Goal: Task Accomplishment & Management: Complete application form

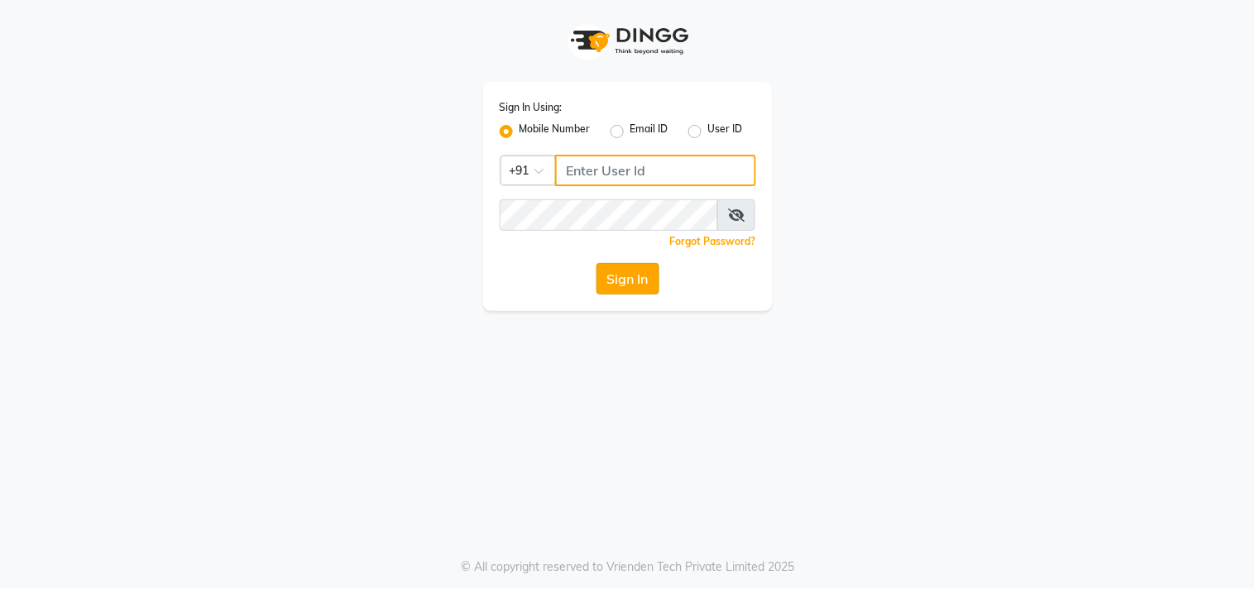
type input "123456000"
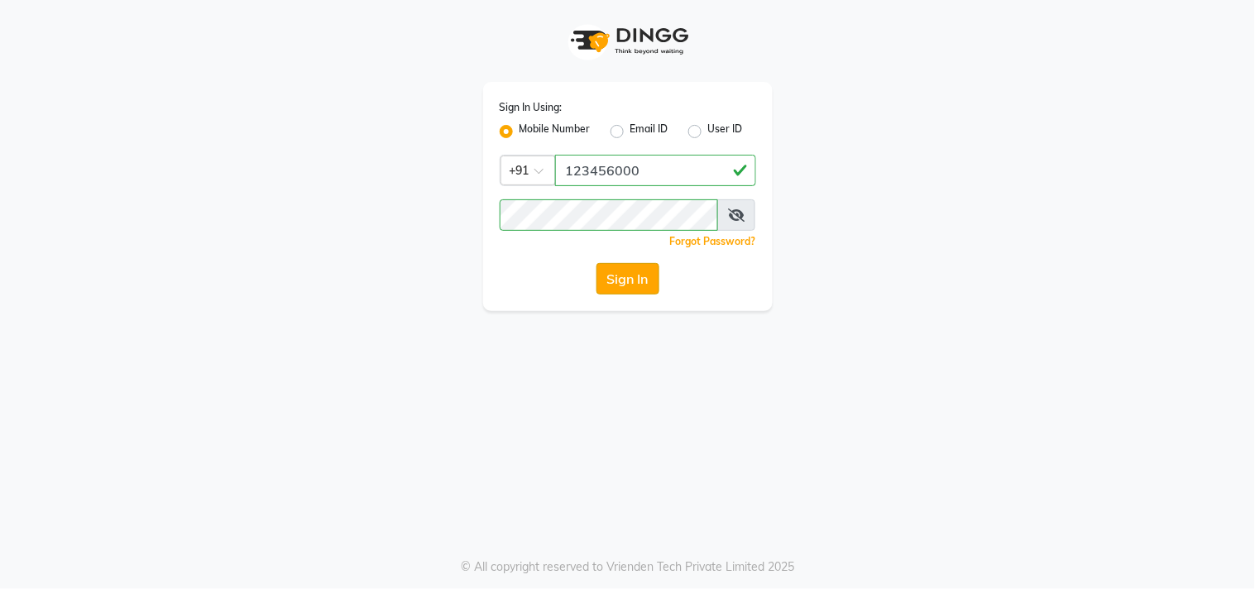
click at [641, 279] on button "Sign In" at bounding box center [627, 278] width 63 height 31
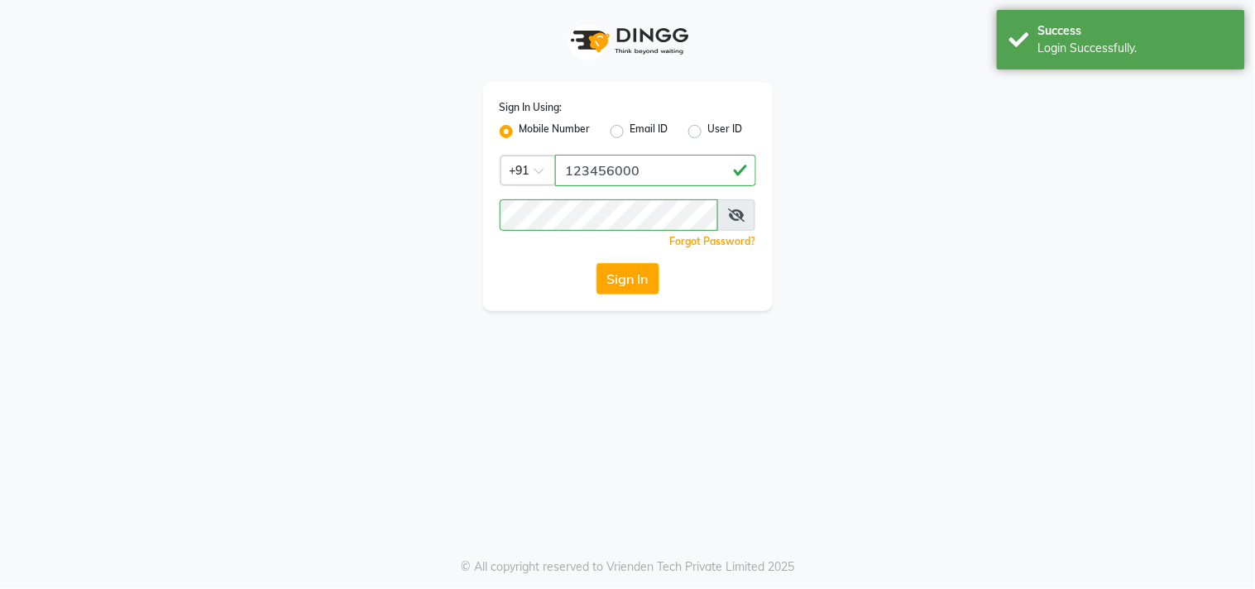
select select "service"
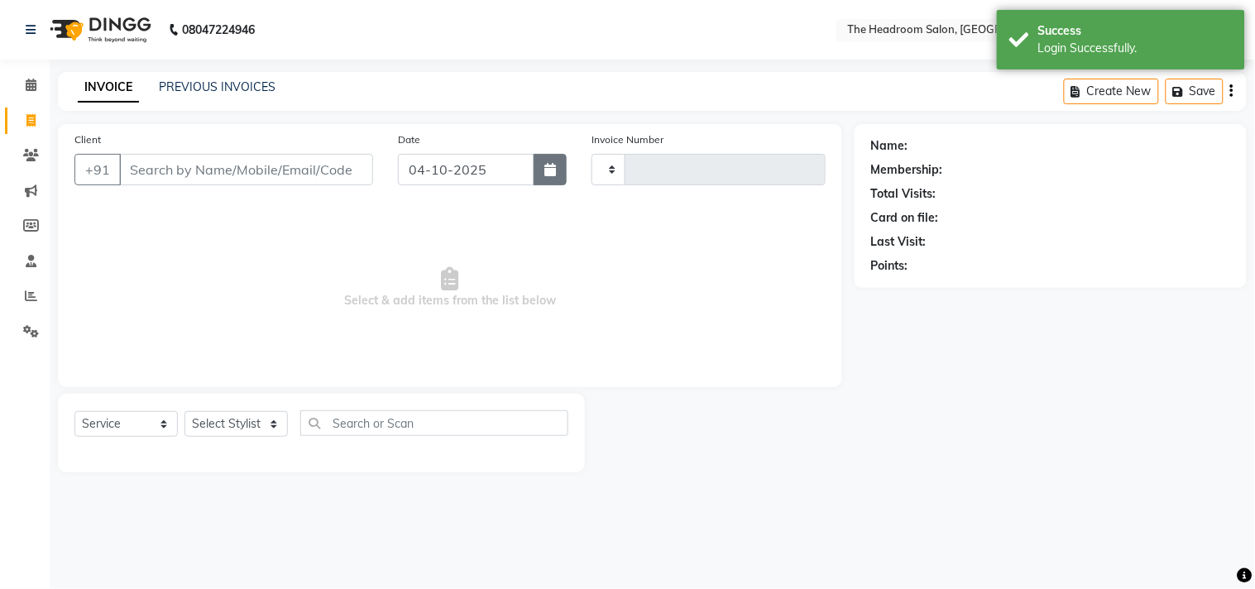
select select "en"
click at [241, 87] on link "PREVIOUS INVOICES" at bounding box center [217, 86] width 117 height 15
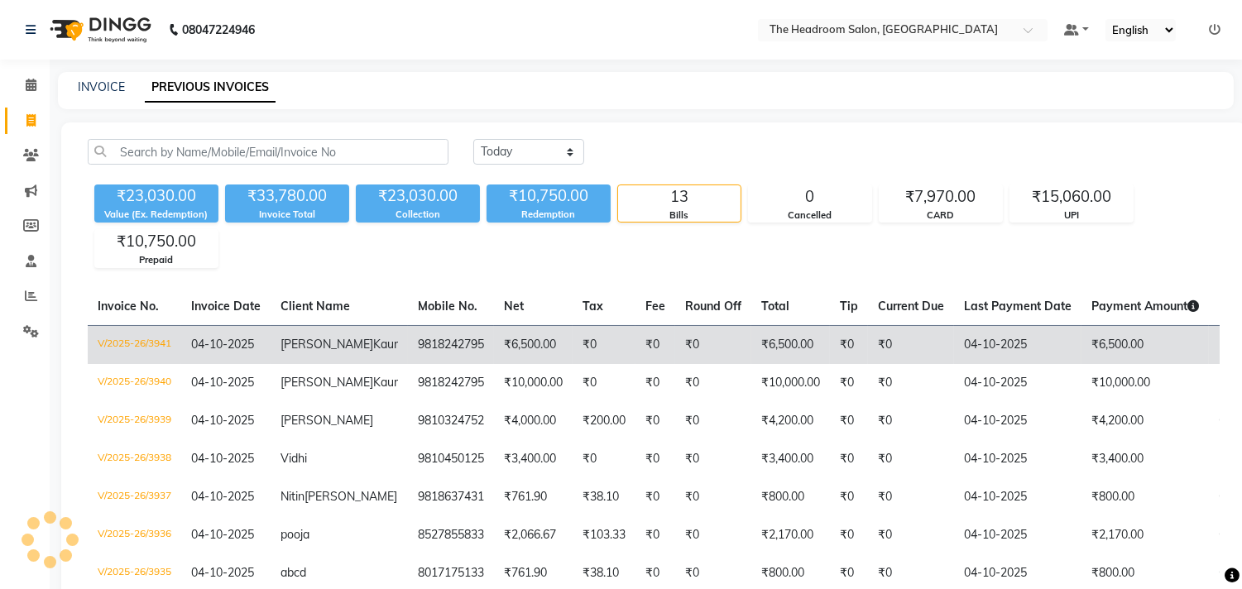
click at [751, 347] on td "₹6,500.00" at bounding box center [790, 344] width 79 height 39
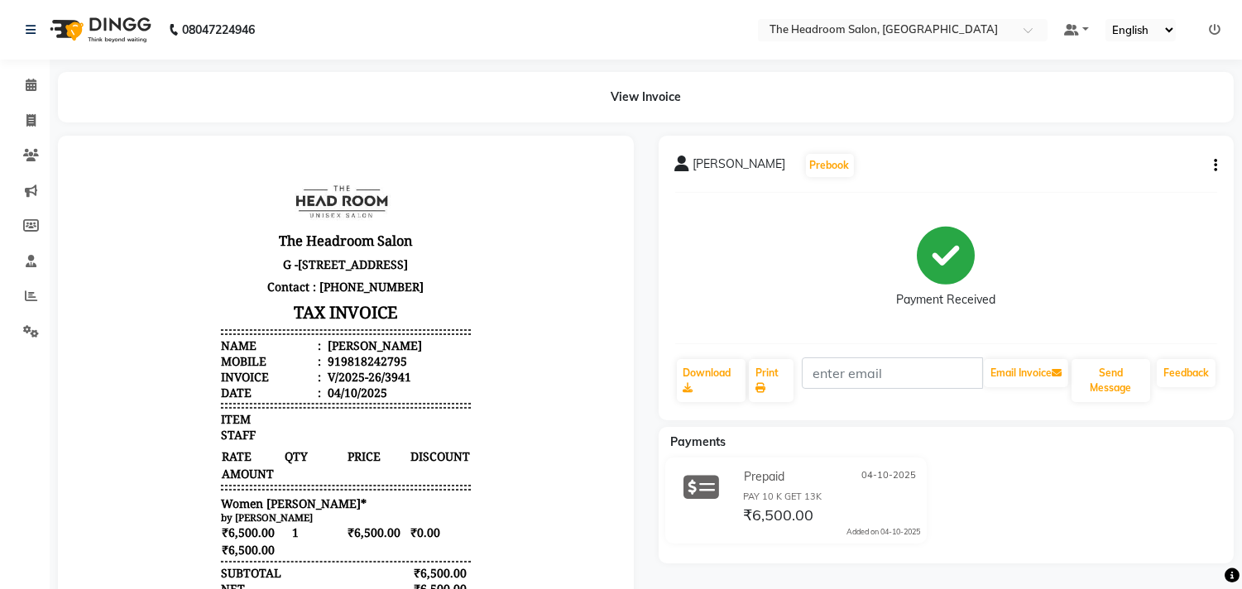
click at [1213, 166] on icon "button" at bounding box center [1214, 165] width 3 height 1
click at [1111, 184] on div "Edit Invoice" at bounding box center [1132, 186] width 113 height 21
select select "service"
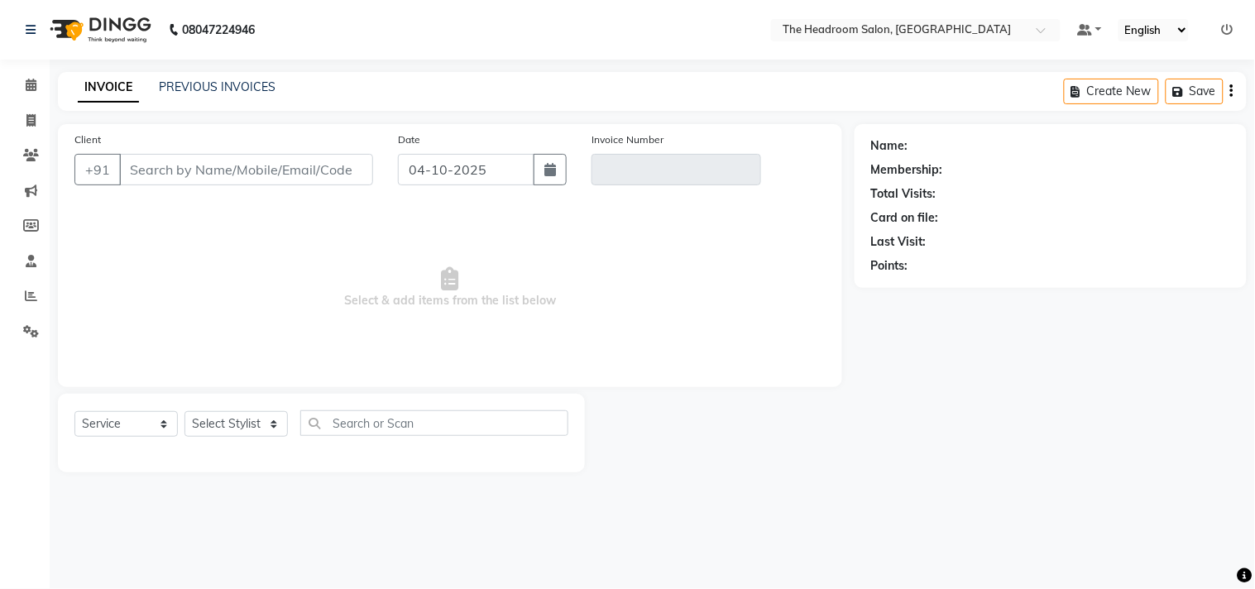
select select "58237"
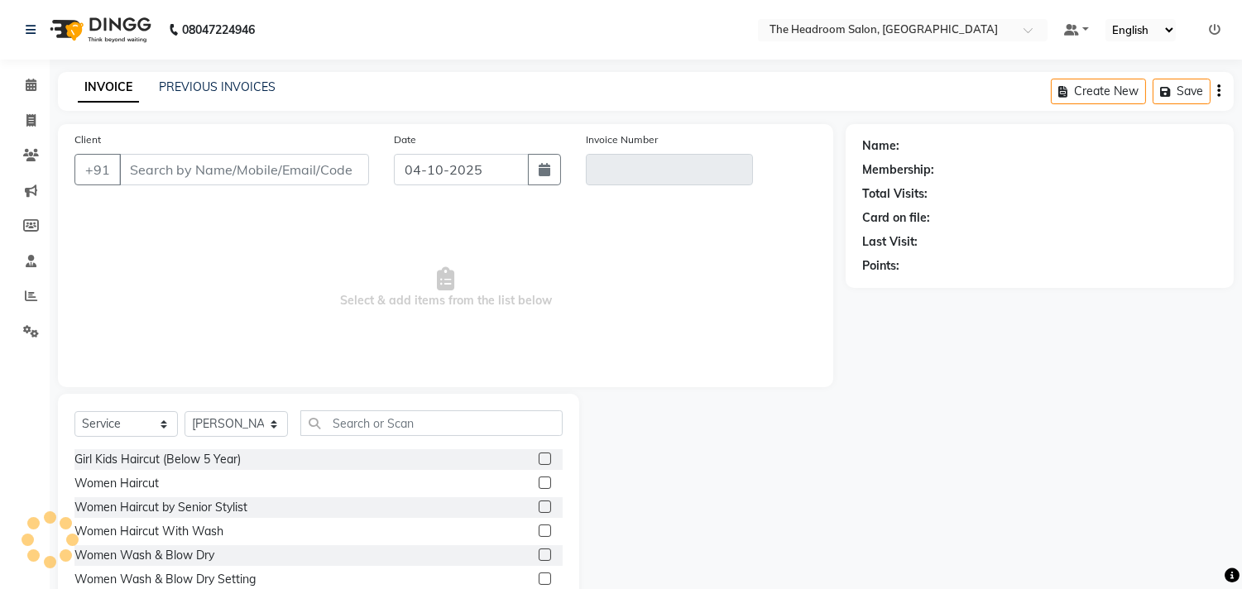
type input "9818242795"
type input "V/2025-26/3941"
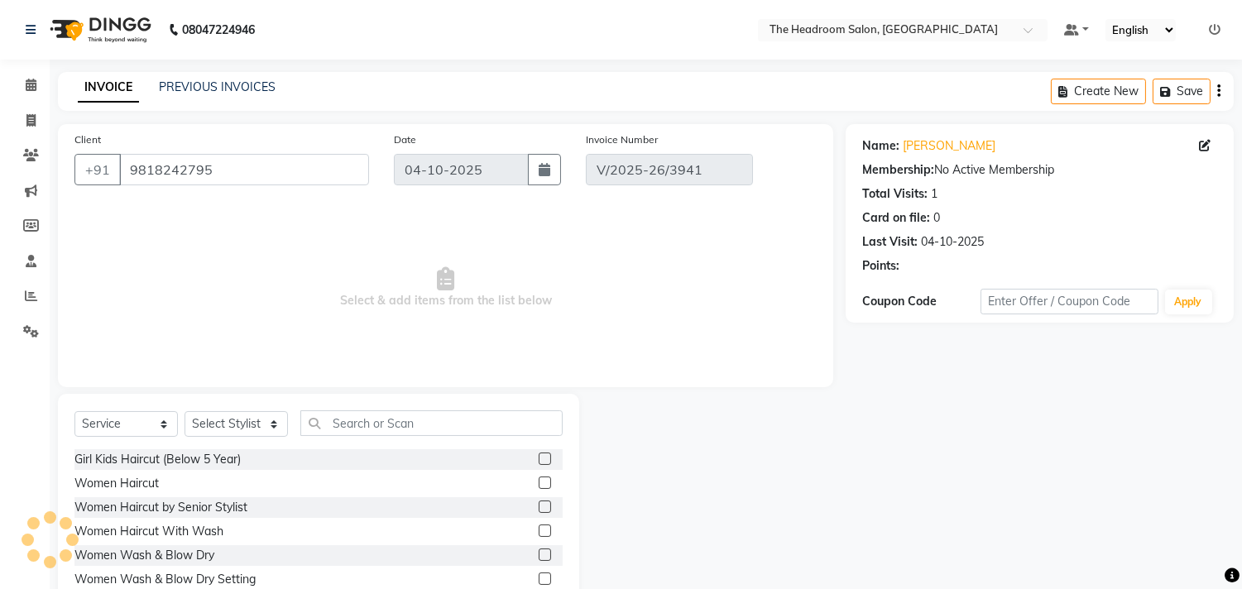
select select "select"
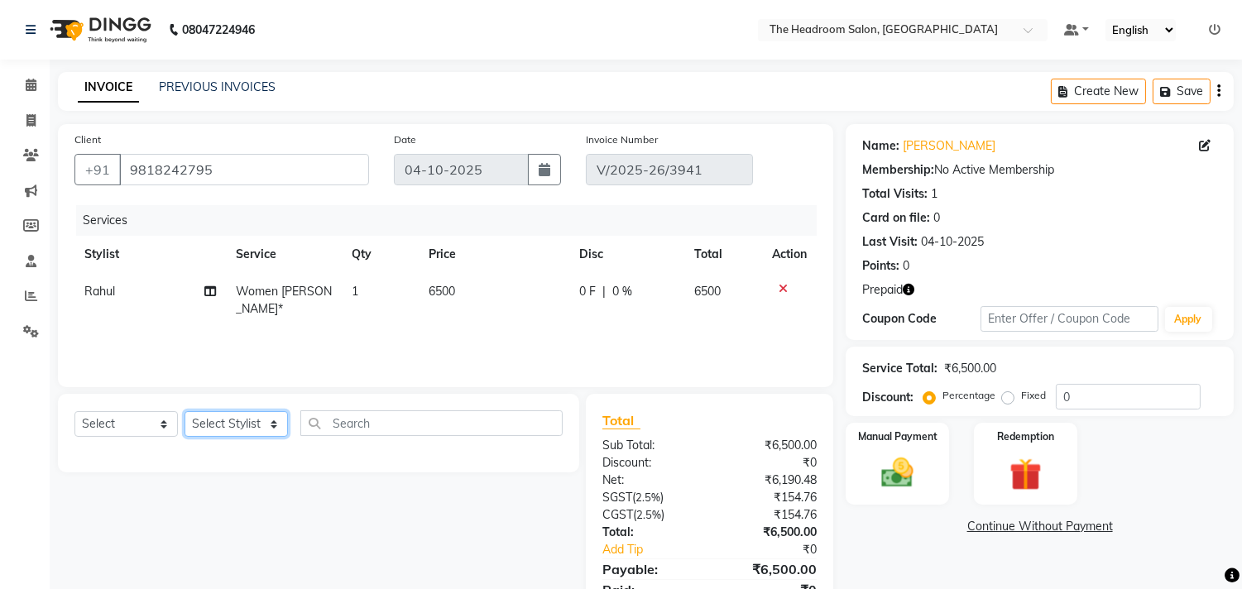
click at [273, 422] on select "Select Stylist [PERSON_NAME] Deepak [PERSON_NAME] [PERSON_NAME] Manager [PERSON…" at bounding box center [235, 424] width 103 height 26
select select "92208"
click at [184, 412] on select "Select Stylist [PERSON_NAME] Deepak [PERSON_NAME] [PERSON_NAME] Manager [PERSON…" at bounding box center [235, 424] width 103 height 26
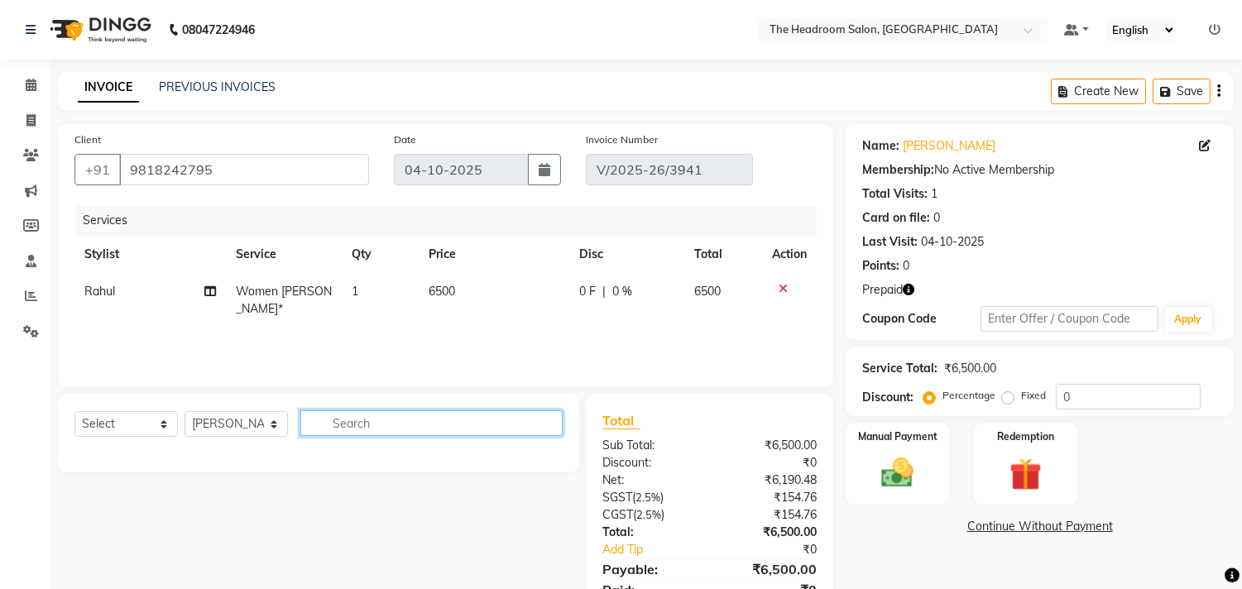
click at [358, 414] on input "text" at bounding box center [431, 423] width 262 height 26
click at [359, 411] on input "ped" at bounding box center [419, 423] width 239 height 26
type input "ped"
click at [358, 407] on div "Select Service Product Membership Package Voucher Prepaid Gift Card Select Styl…" at bounding box center [318, 433] width 521 height 79
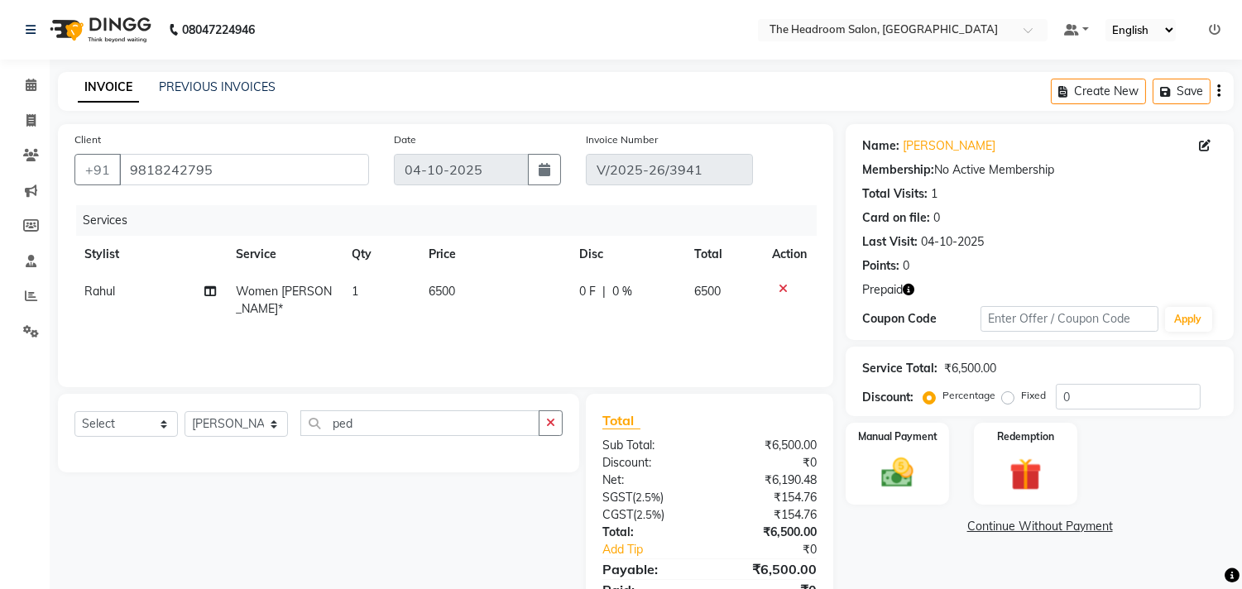
click at [358, 407] on div "Select Service Product Membership Package Voucher Prepaid Gift Card Select Styl…" at bounding box center [318, 433] width 521 height 79
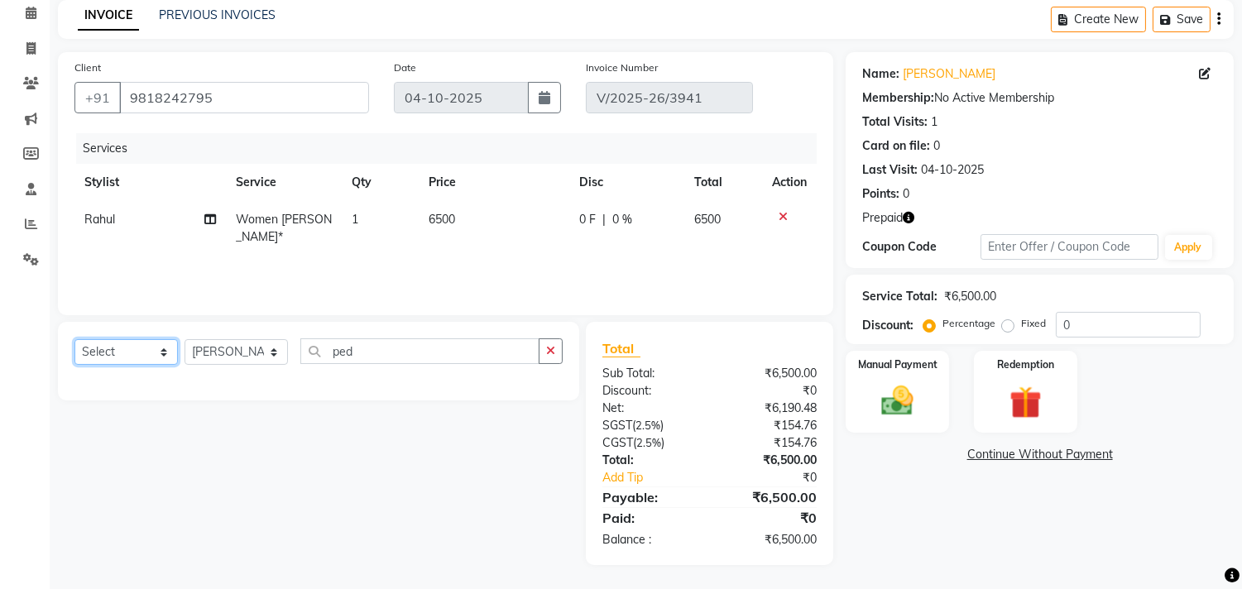
click at [160, 351] on select "Select Service Product Membership Package Voucher Prepaid Gift Card" at bounding box center [125, 352] width 103 height 26
select select "service"
click at [74, 339] on select "Select Service Product Membership Package Voucher Prepaid Gift Card" at bounding box center [125, 352] width 103 height 26
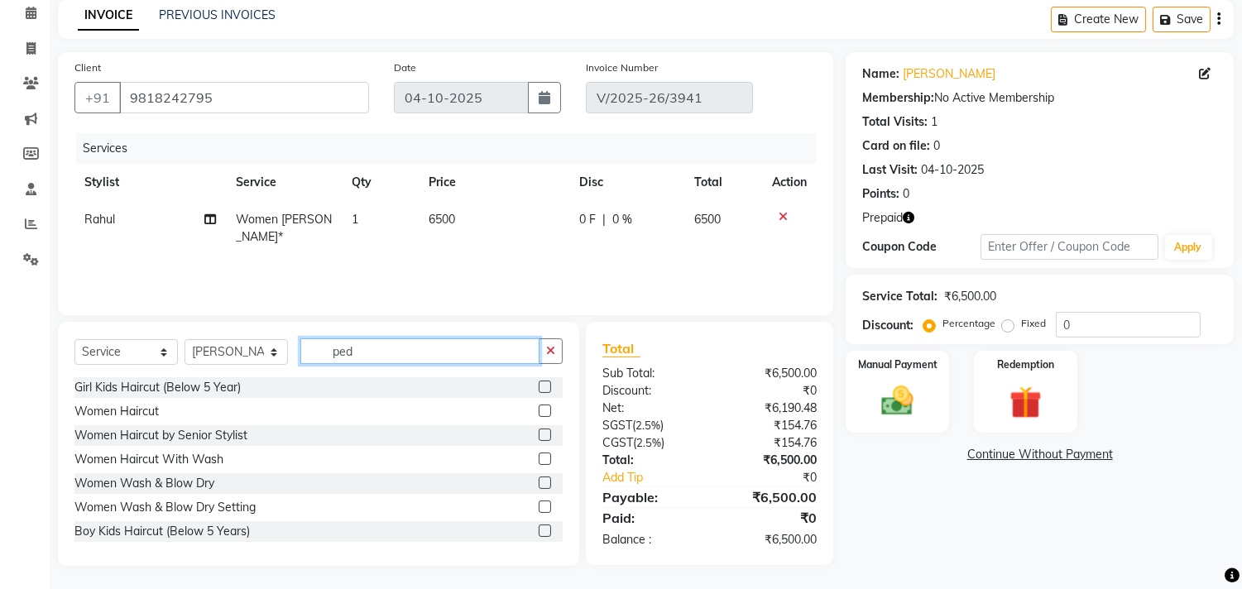
click at [373, 350] on input "ped" at bounding box center [419, 351] width 239 height 26
type input "p"
type input "ped"
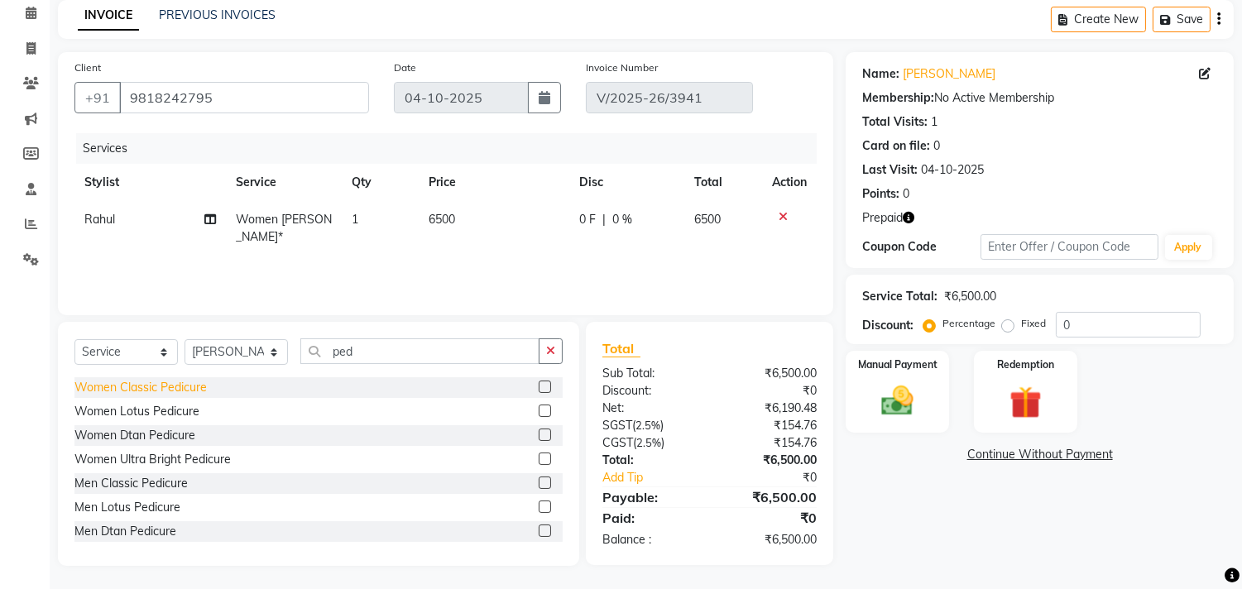
click at [146, 385] on div "Women Classic Pedicure" at bounding box center [140, 387] width 132 height 17
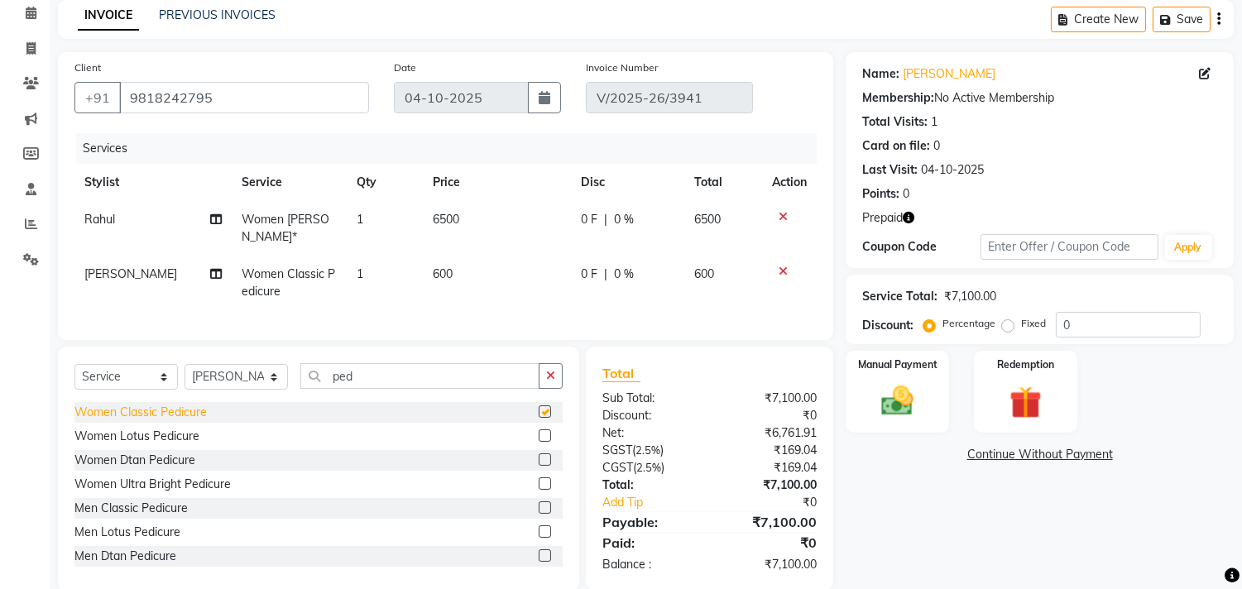
checkbox input "false"
click at [1012, 419] on img at bounding box center [1025, 402] width 55 height 41
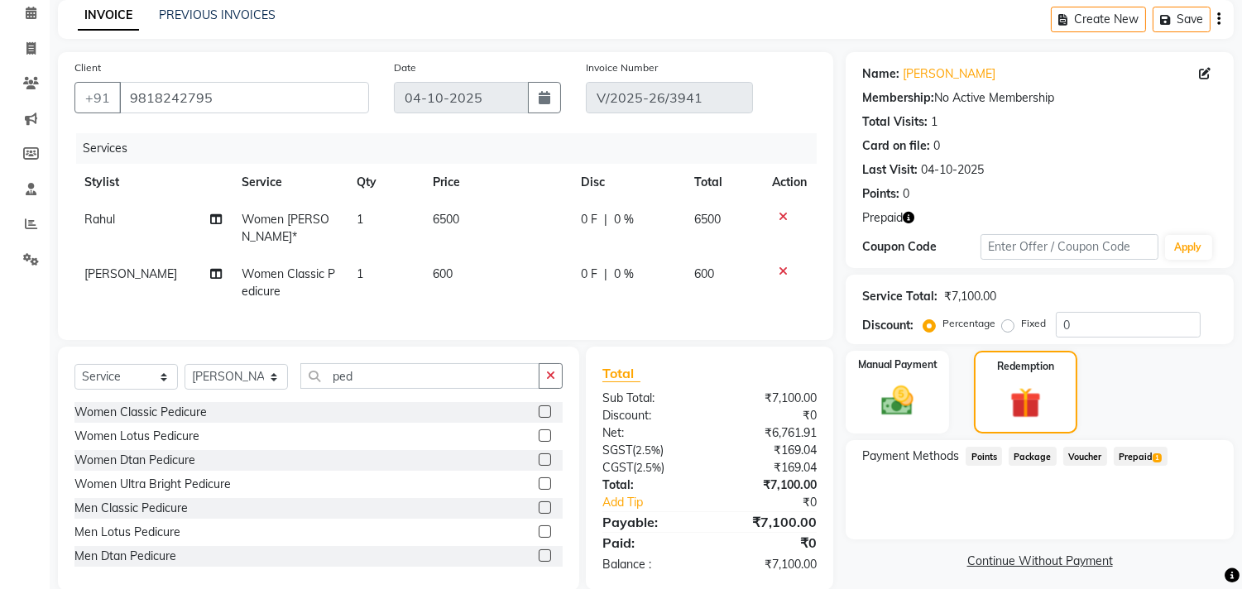
click at [1141, 460] on span "Prepaid 1" at bounding box center [1140, 456] width 54 height 19
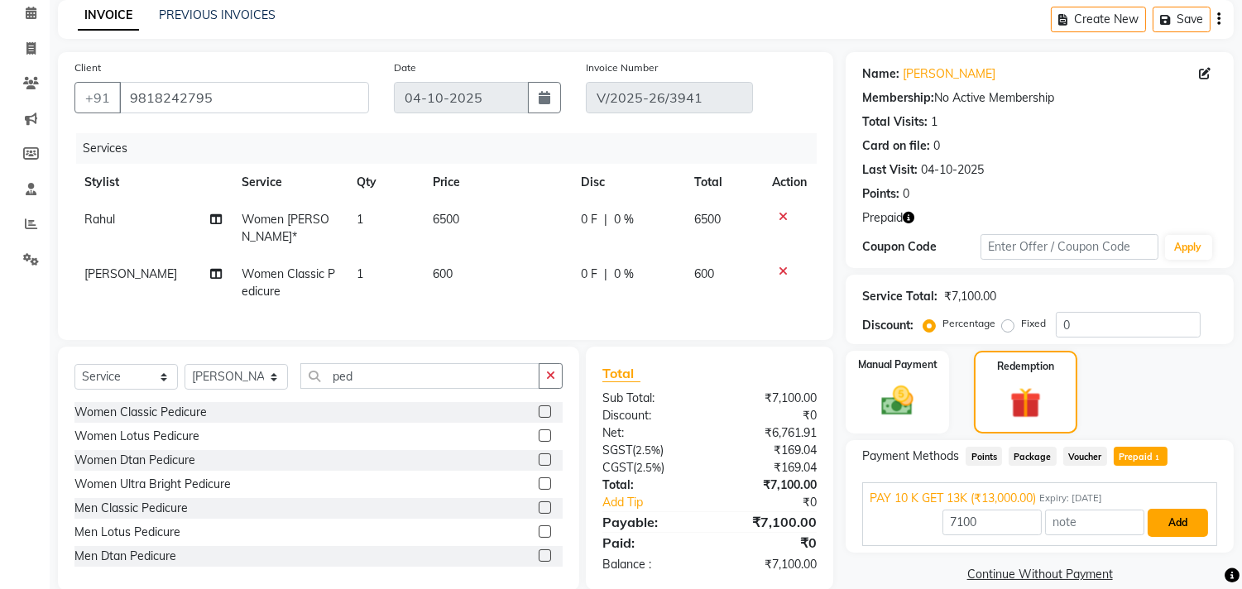
click at [1184, 517] on button "Add" at bounding box center [1177, 523] width 60 height 28
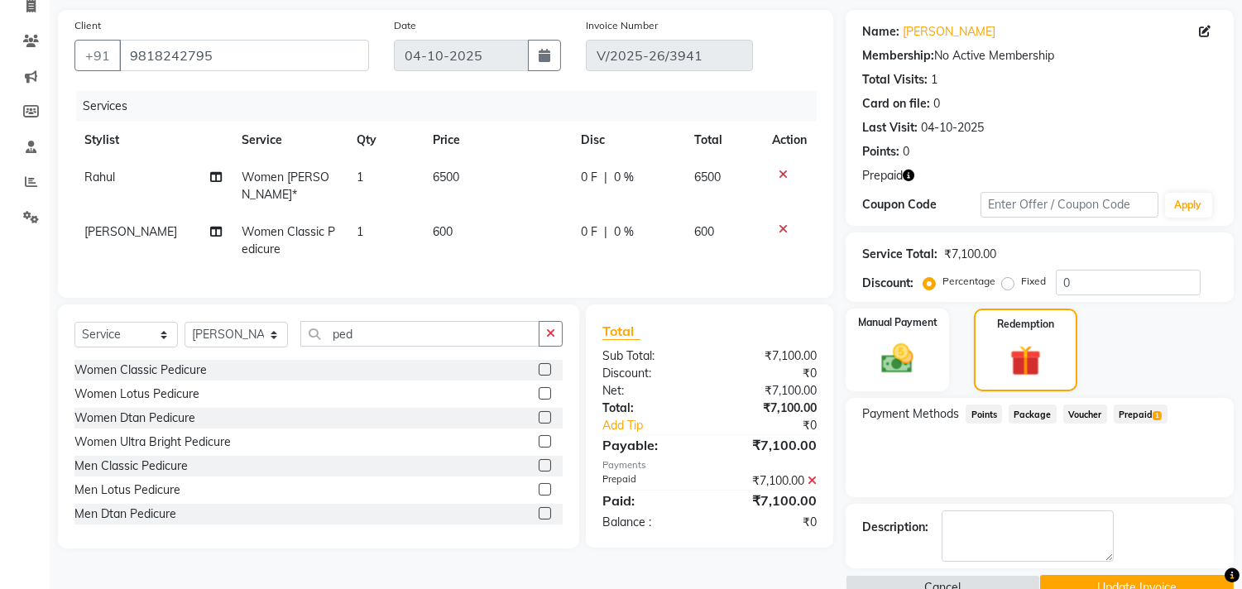
scroll to position [150, 0]
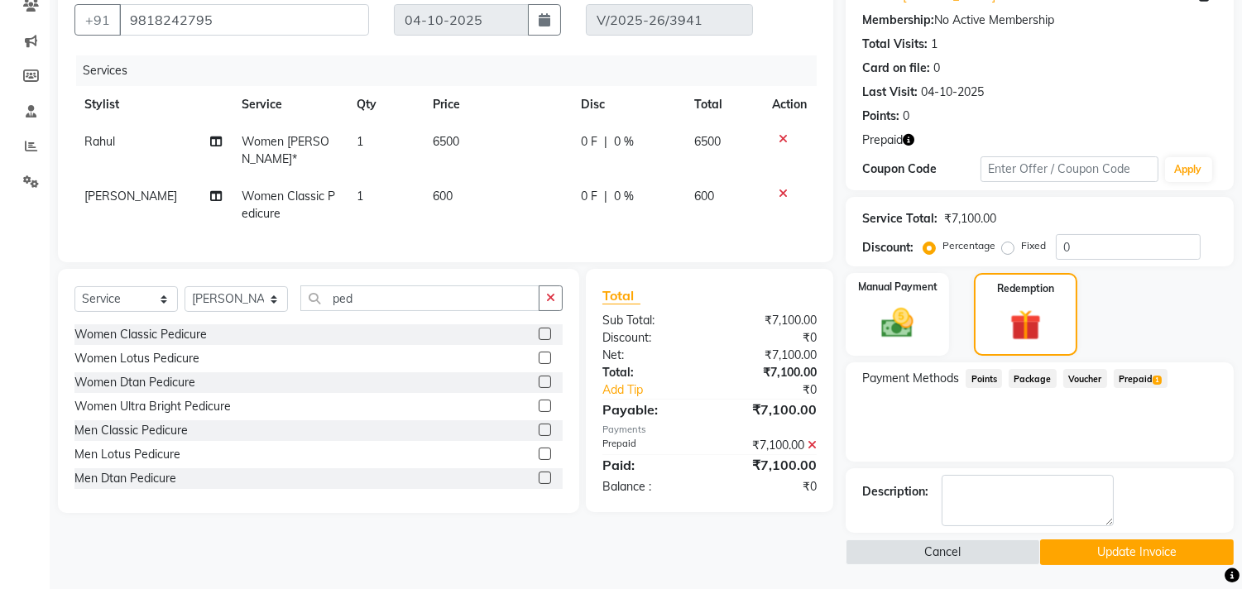
click at [1198, 548] on button "Update Invoice" at bounding box center [1137, 552] width 194 height 26
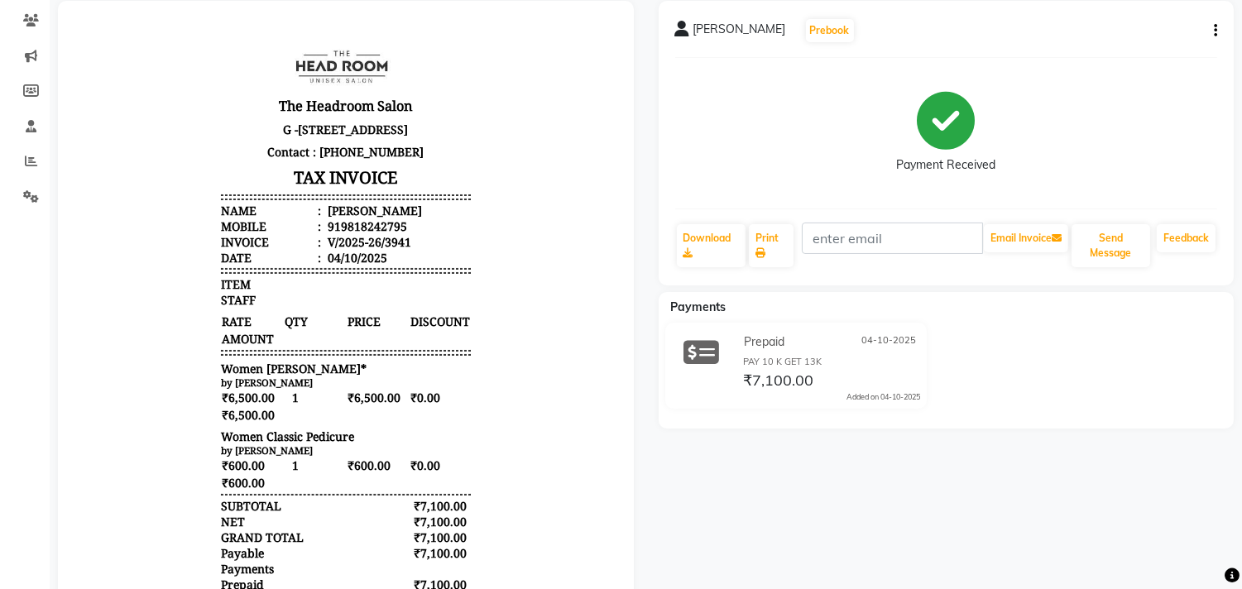
scroll to position [117, 0]
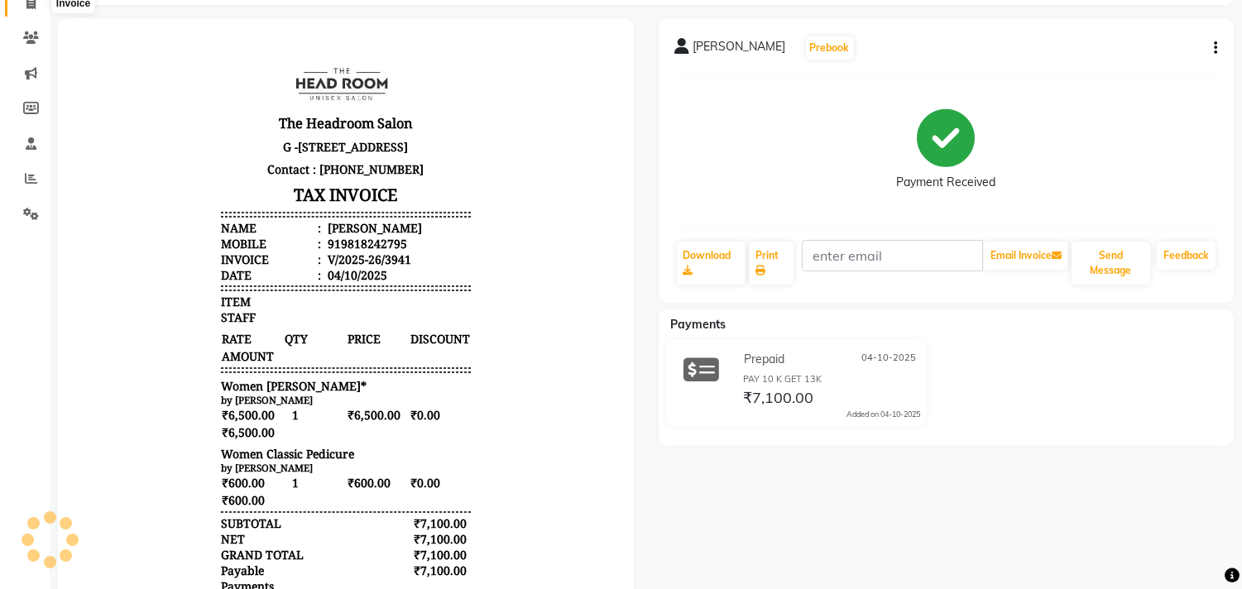
click at [26, 9] on icon at bounding box center [30, 3] width 9 height 12
select select "service"
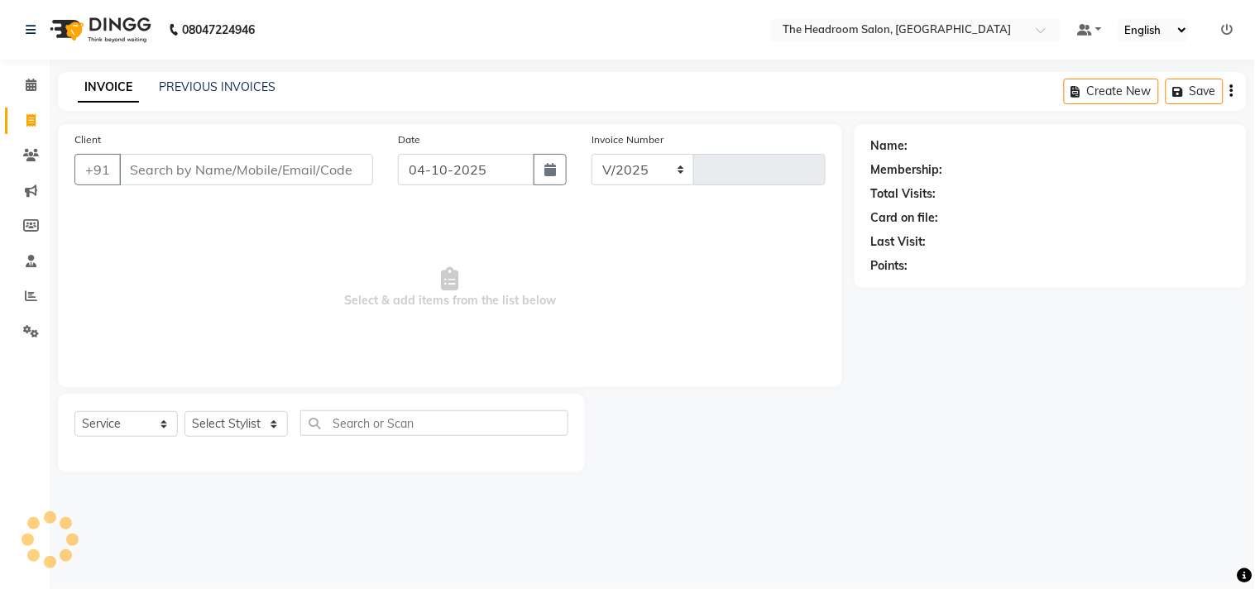
select select "6933"
type input "3942"
click at [137, 183] on input "Client" at bounding box center [246, 169] width 254 height 31
select select "58237"
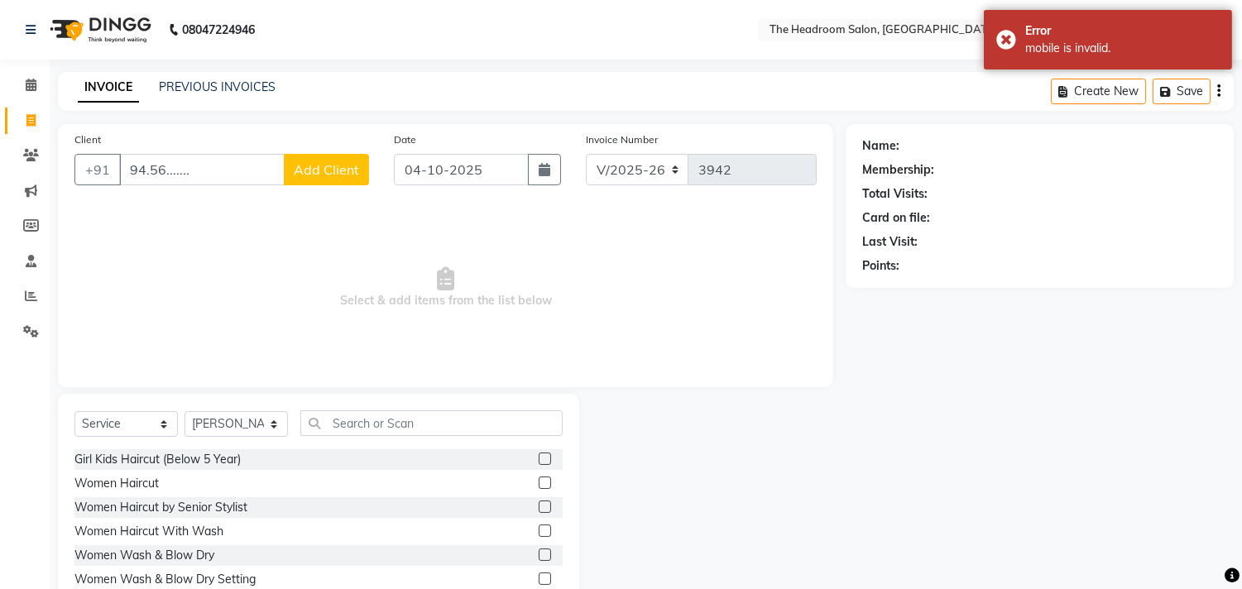
click at [187, 170] on input "94.56......." at bounding box center [201, 169] width 165 height 31
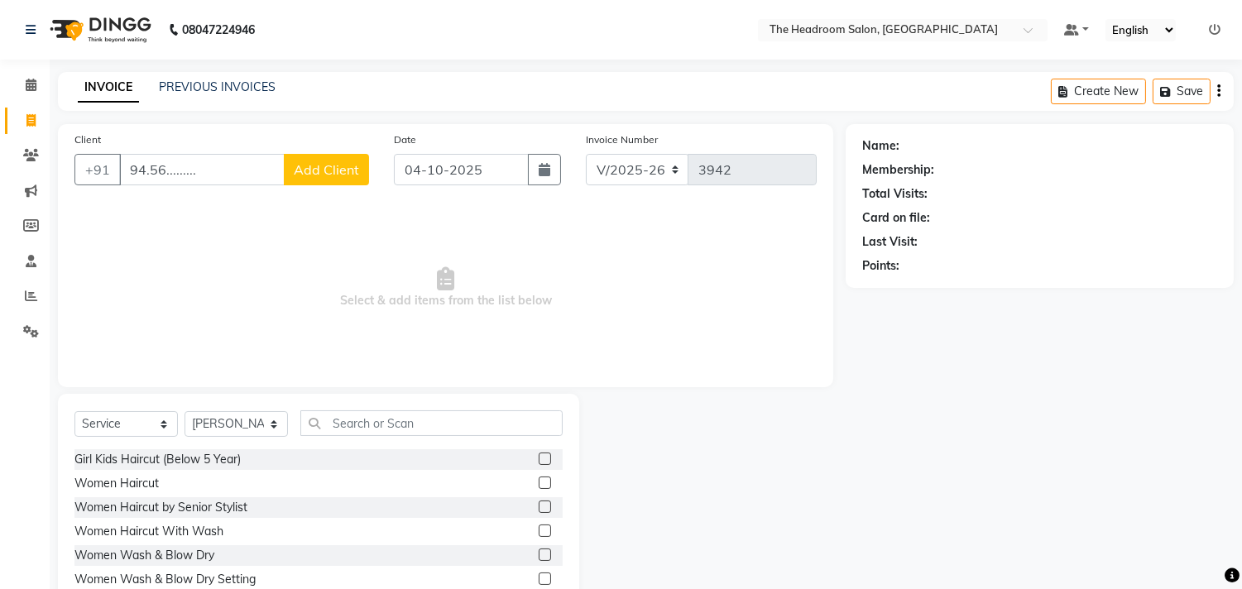
click at [169, 169] on input "94.56........." at bounding box center [201, 169] width 165 height 31
click at [166, 166] on input "94.56........." at bounding box center [201, 169] width 165 height 31
type input "9599700103........"
click at [309, 164] on span "Add Client" at bounding box center [326, 169] width 65 height 17
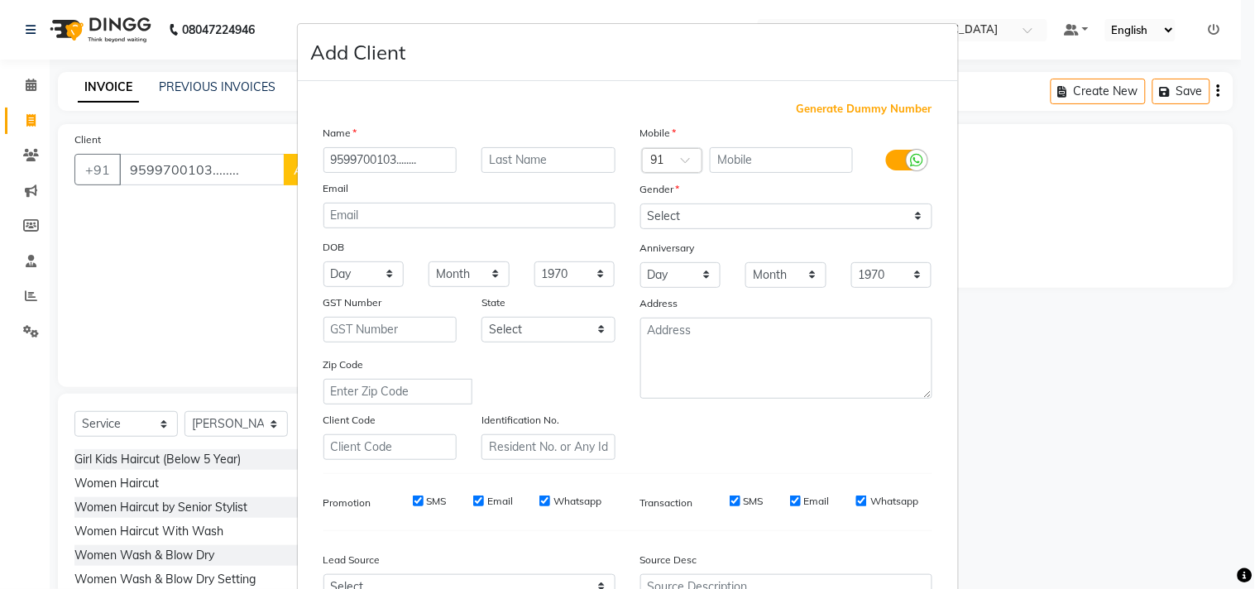
click at [411, 160] on input "9599700103........" at bounding box center [390, 160] width 134 height 26
click at [402, 160] on input "9599700103........" at bounding box center [390, 160] width 134 height 26
click at [416, 156] on input "9599700103........" at bounding box center [390, 160] width 134 height 26
type input "9"
type input "sanjana"
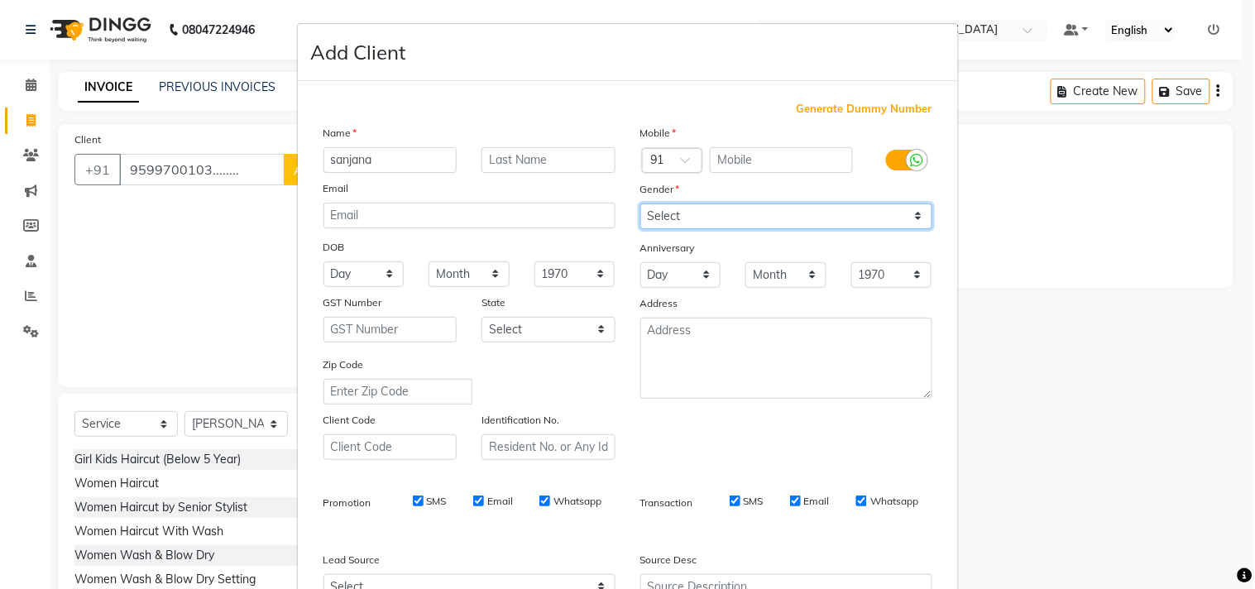
click at [653, 211] on select "Select [DEMOGRAPHIC_DATA] [DEMOGRAPHIC_DATA] Other Prefer Not To Say" at bounding box center [786, 216] width 292 height 26
select select "[DEMOGRAPHIC_DATA]"
click at [640, 203] on select "Select [DEMOGRAPHIC_DATA] [DEMOGRAPHIC_DATA] Other Prefer Not To Say" at bounding box center [786, 216] width 292 height 26
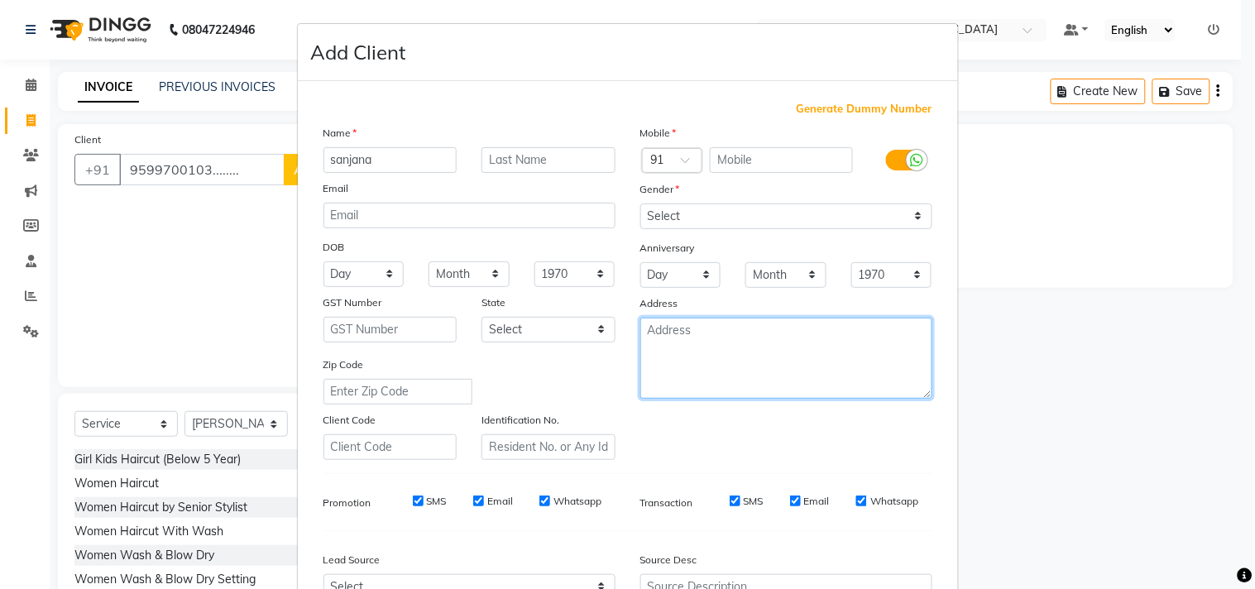
click at [718, 383] on textarea at bounding box center [786, 358] width 292 height 81
click at [840, 534] on div "Generate Dummy Number Name [PERSON_NAME] Email DOB Day 01 02 03 04 05 06 07 08 …" at bounding box center [628, 381] width 634 height 560
click at [840, 535] on div "Generate Dummy Number Name [PERSON_NAME] Email DOB Day 01 02 03 04 05 06 07 08 …" at bounding box center [628, 381] width 634 height 560
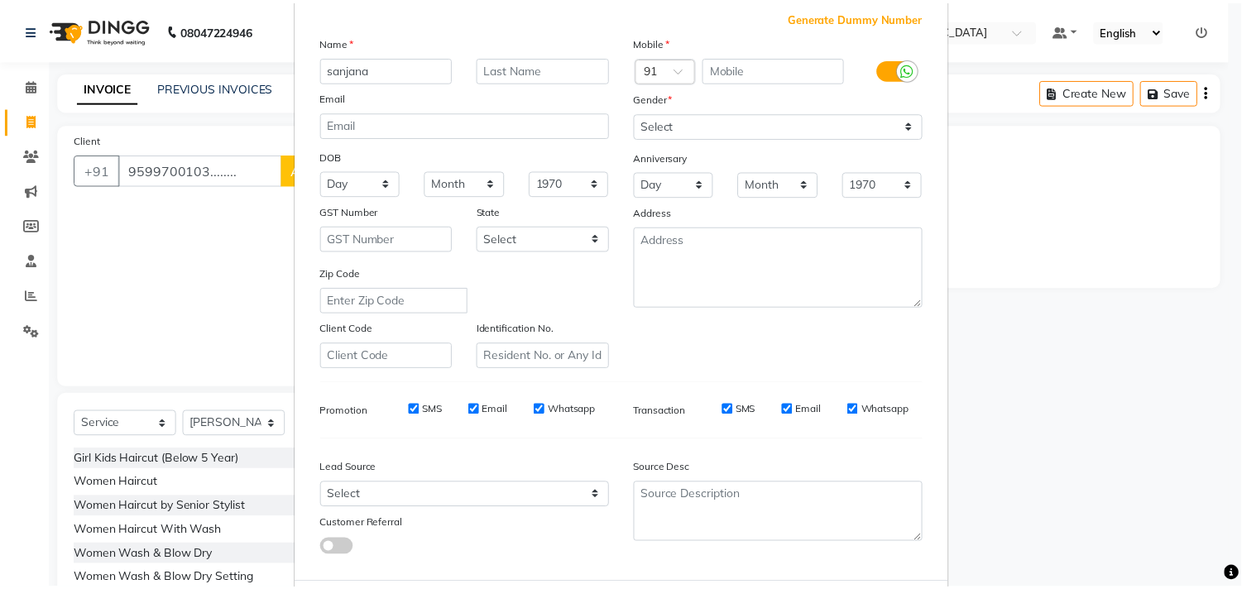
scroll to position [175, 0]
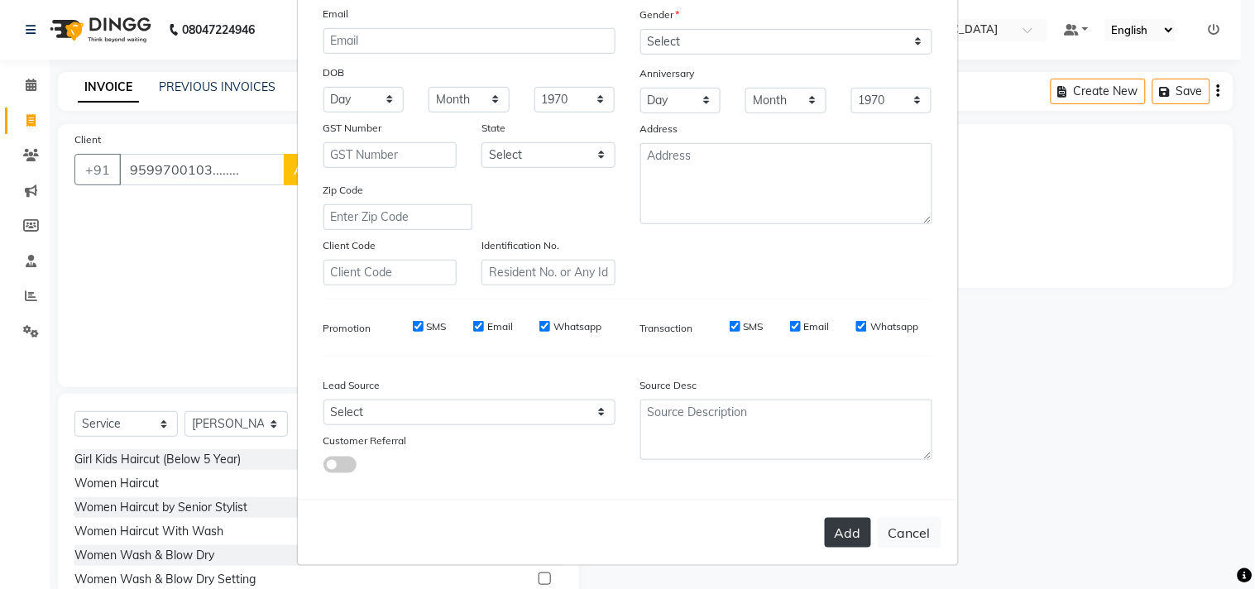
click at [838, 522] on button "Add" at bounding box center [848, 533] width 46 height 30
click at [838, 530] on button "Add" at bounding box center [848, 533] width 46 height 30
click at [838, 531] on button "Add" at bounding box center [848, 533] width 46 height 30
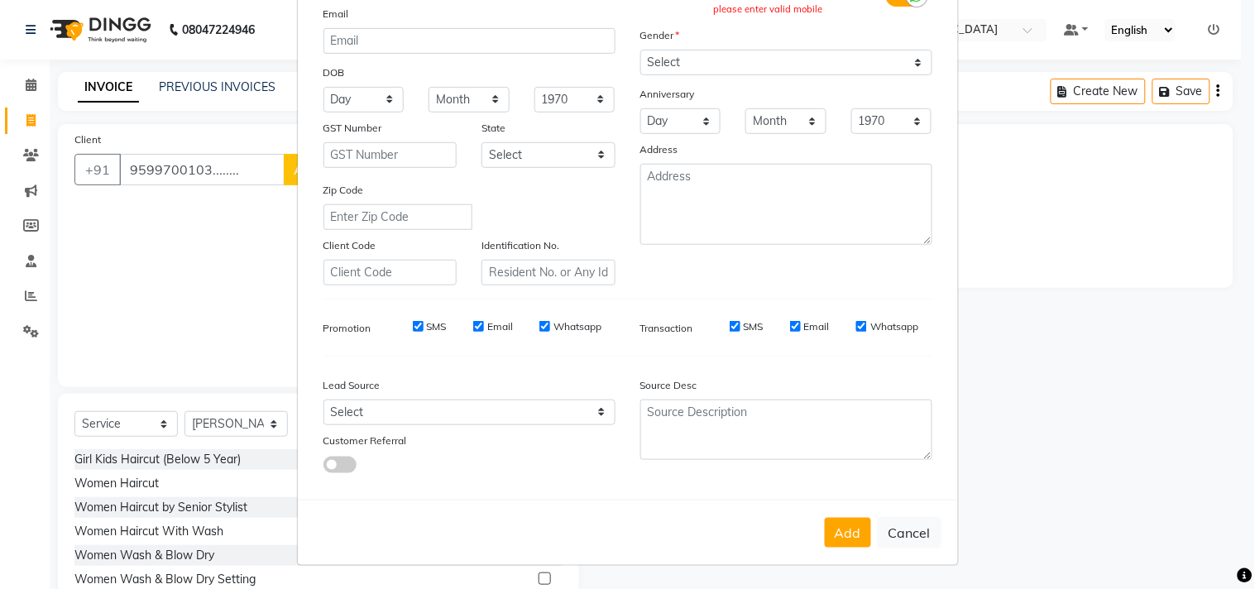
click at [830, 551] on div "Add Cancel" at bounding box center [628, 532] width 660 height 65
click at [896, 543] on button "Cancel" at bounding box center [910, 532] width 64 height 31
select select
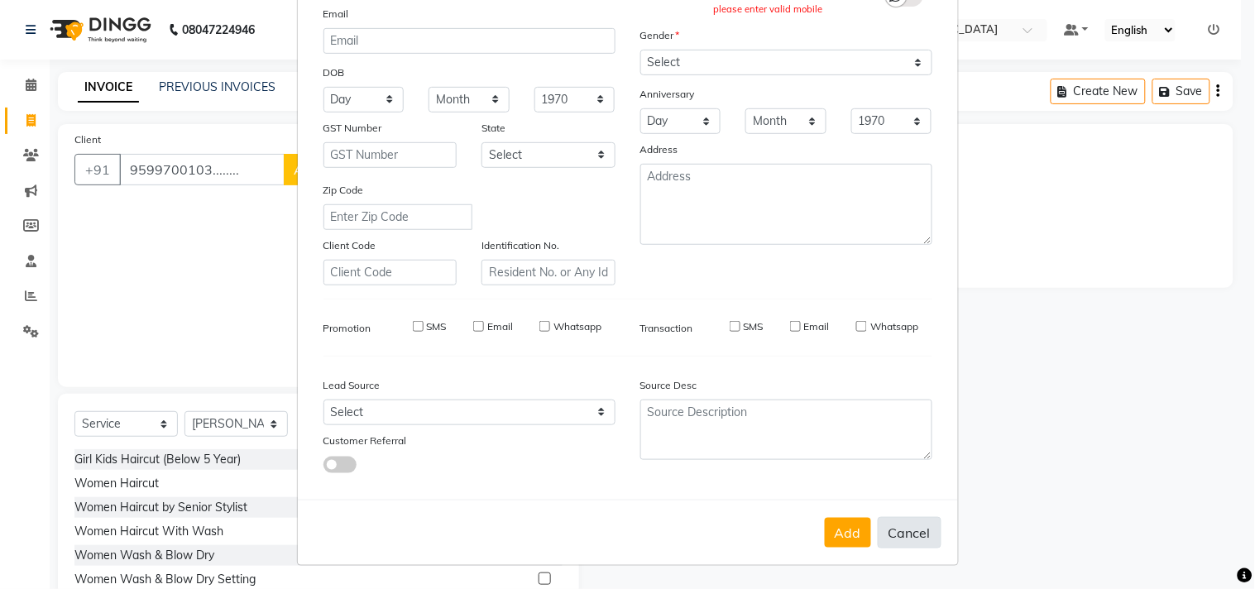
select select
checkbox input "false"
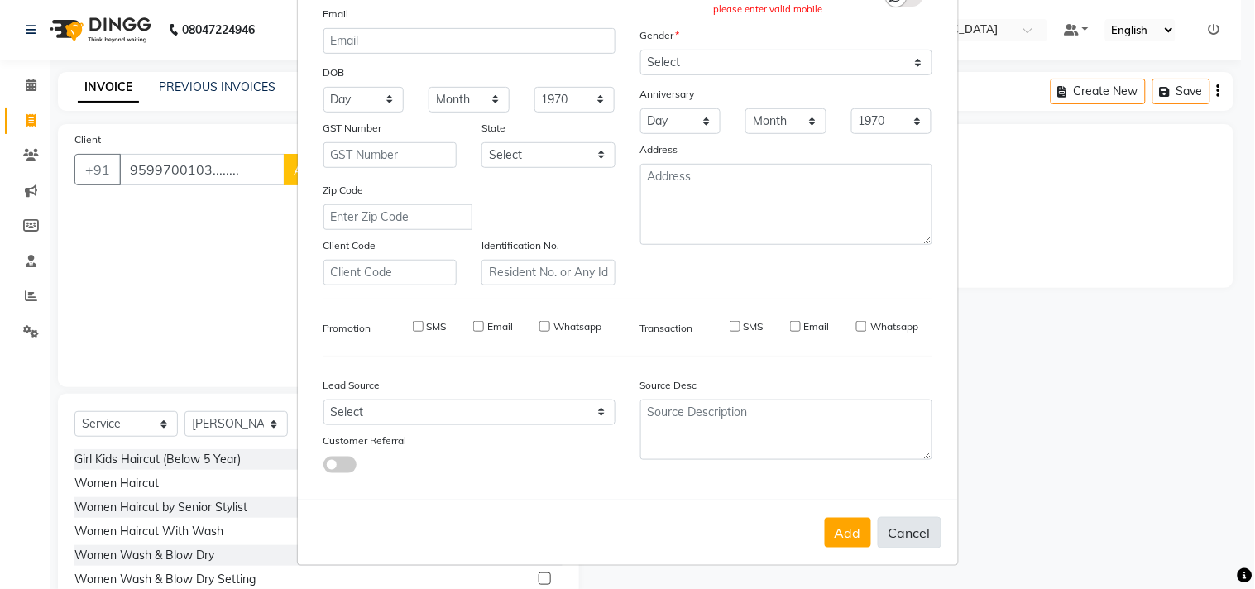
checkbox input "false"
